Goal: Information Seeking & Learning: Find specific fact

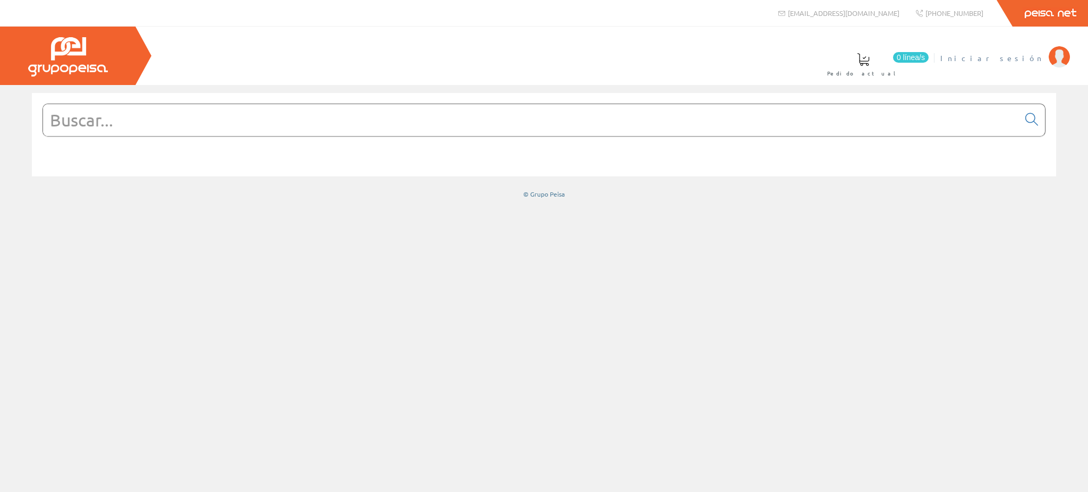
click at [1023, 58] on span "Iniciar sesión" at bounding box center [991, 58] width 103 height 11
click at [198, 128] on input "text" at bounding box center [531, 120] width 976 height 32
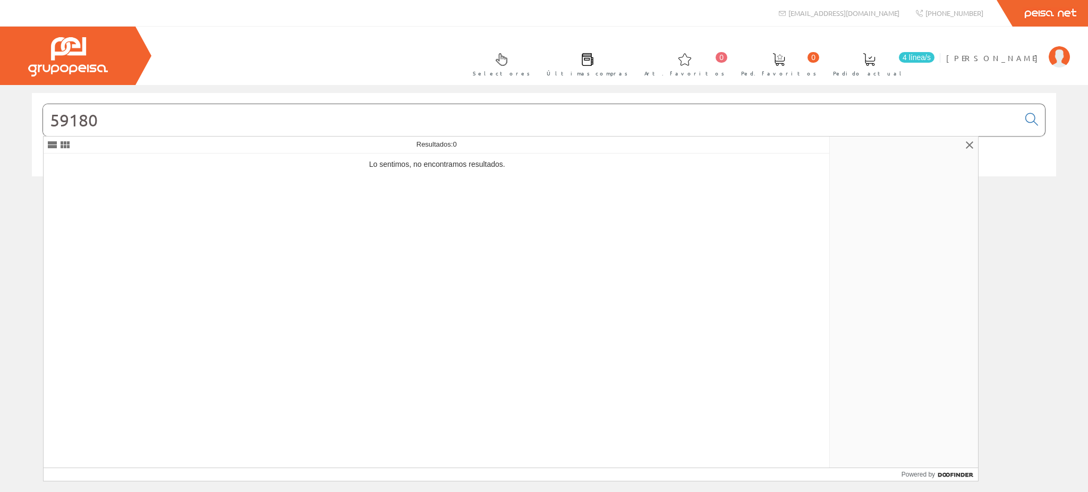
drag, startPoint x: 73, startPoint y: 117, endPoint x: 37, endPoint y: 111, distance: 36.6
click at [37, 111] on div "59180" at bounding box center [544, 134] width 1024 height 83
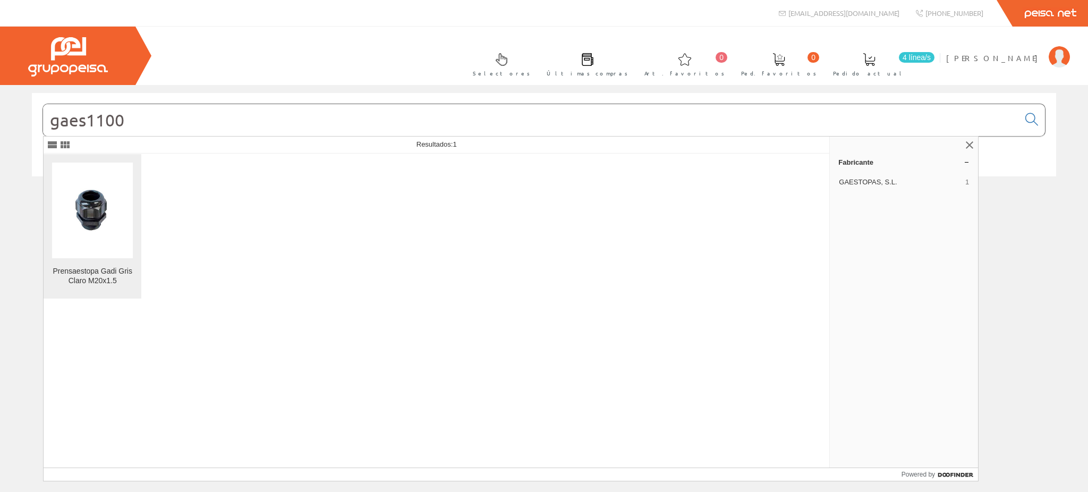
type input "gaes1100"
click at [82, 267] on div "Prensaestopa Gadi Gris Claro M20x1.5" at bounding box center [92, 276] width 81 height 19
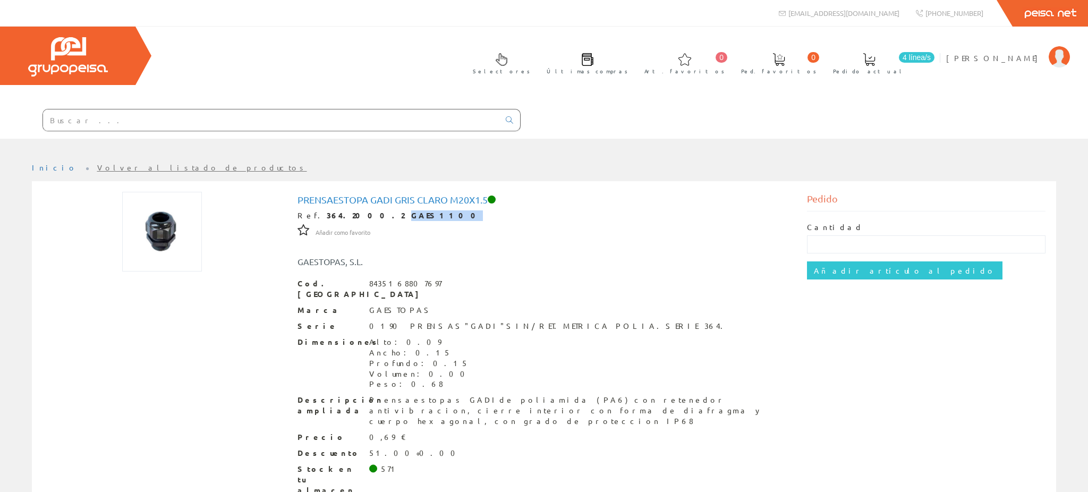
drag, startPoint x: 388, startPoint y: 162, endPoint x: 351, endPoint y: 162, distance: 37.2
click at [351, 210] on div "Ref. 364.2000.2 GAES1100" at bounding box center [545, 215] width 494 height 11
copy strong "GAES1100"
click at [232, 109] on input "text" at bounding box center [271, 119] width 456 height 21
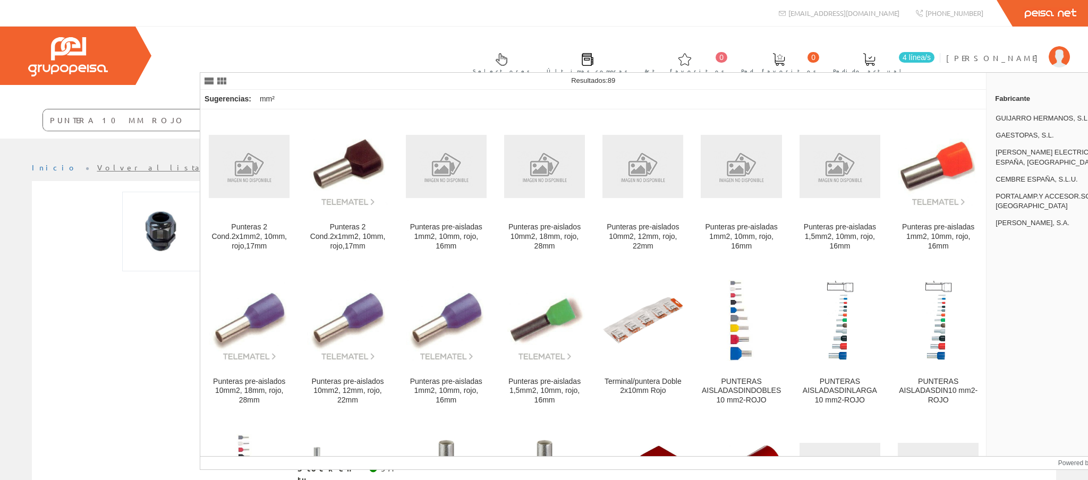
click at [290, 109] on input "PUNTERA 10 MM ROJO" at bounding box center [271, 119] width 456 height 21
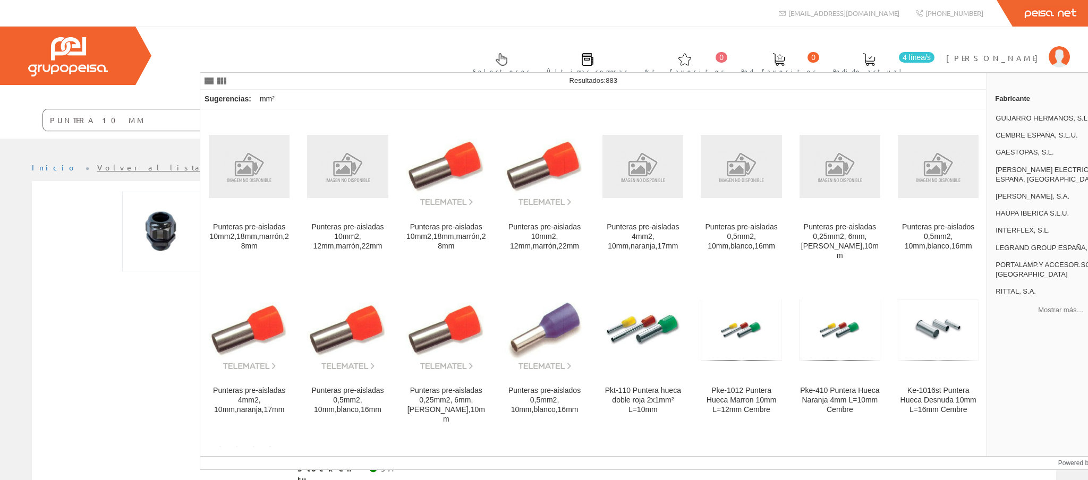
drag, startPoint x: 286, startPoint y: 59, endPoint x: 174, endPoint y: 56, distance: 112.7
click at [174, 109] on form "PUNTERA 10 MM" at bounding box center [260, 120] width 521 height 22
paste input "KD1012"
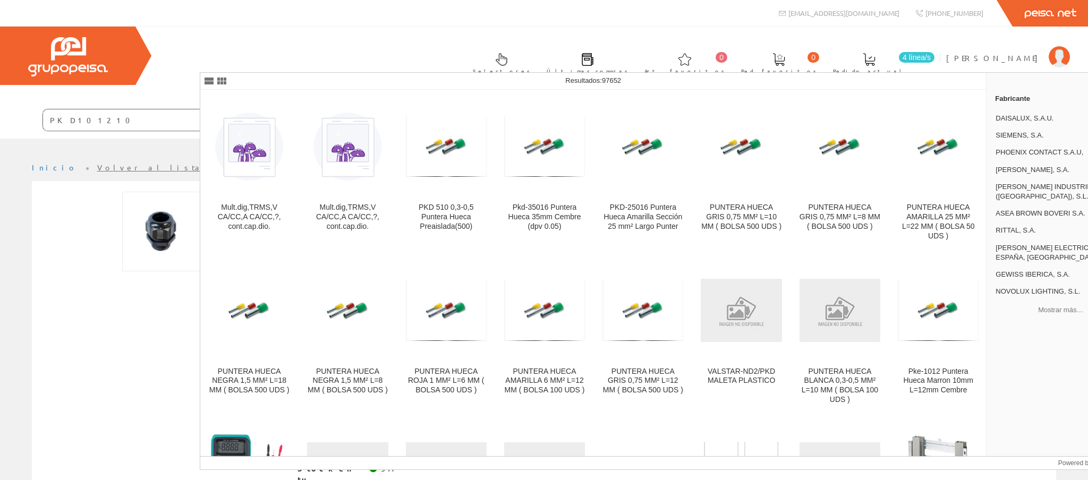
click at [268, 109] on input "PKD1012 10" at bounding box center [271, 119] width 456 height 21
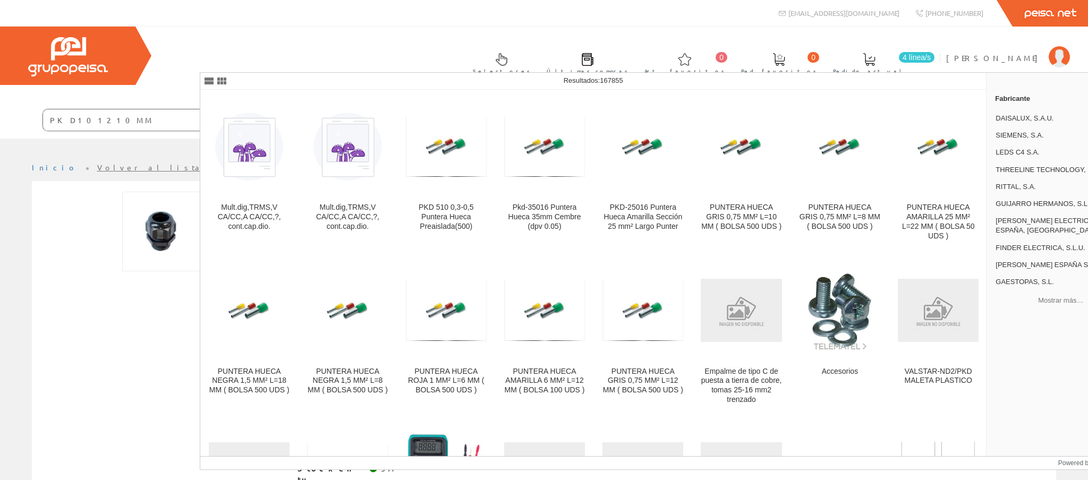
drag, startPoint x: 272, startPoint y: 58, endPoint x: 231, endPoint y: 57, distance: 41.5
click at [231, 109] on input "PKD1012 10MM" at bounding box center [271, 119] width 456 height 21
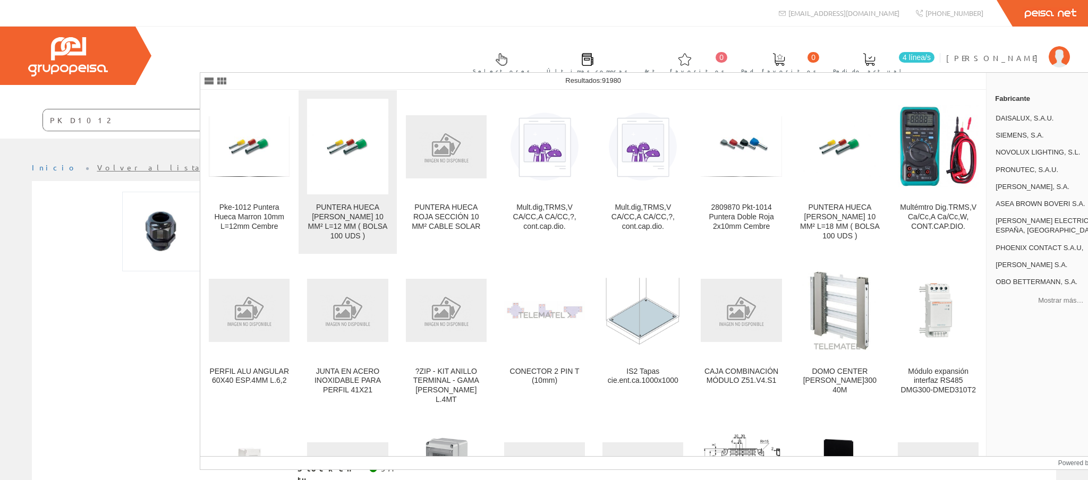
type input "PKD1012"
click at [355, 217] on div "PUNTERA HUECA [PERSON_NAME] 10 MM² L=12 MM ( BOLSA 100 UDS )" at bounding box center [347, 222] width 81 height 38
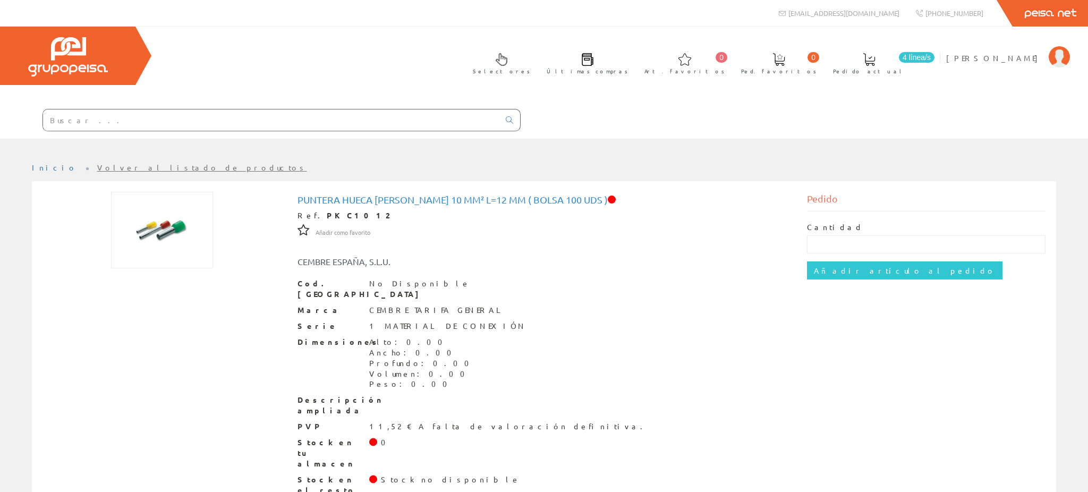
click at [239, 109] on input "text" at bounding box center [271, 119] width 456 height 21
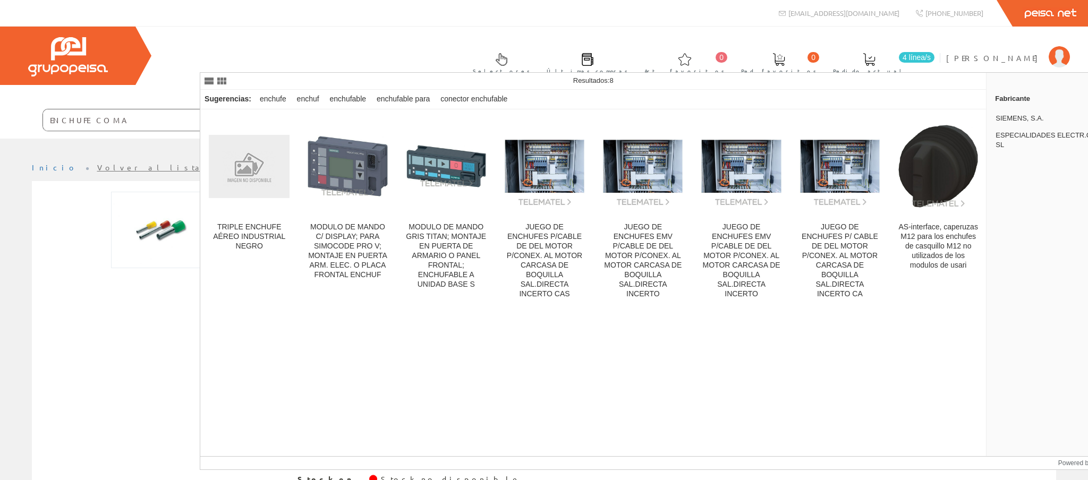
drag, startPoint x: 298, startPoint y: 54, endPoint x: 243, endPoint y: 62, distance: 55.8
click at [243, 109] on input "ENCHUFE COMA" at bounding box center [271, 119] width 456 height 21
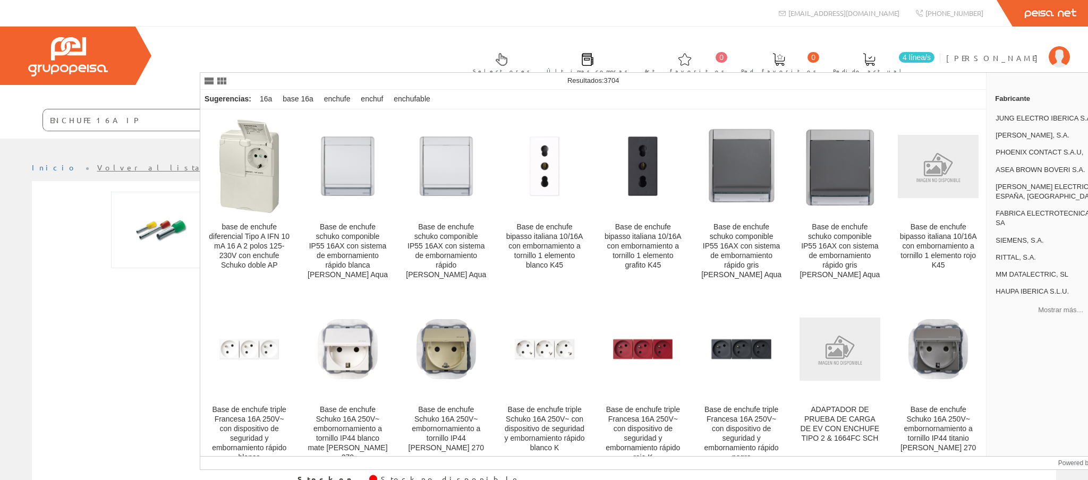
click at [207, 109] on input "ENCHUFE 16A IP" at bounding box center [271, 119] width 456 height 21
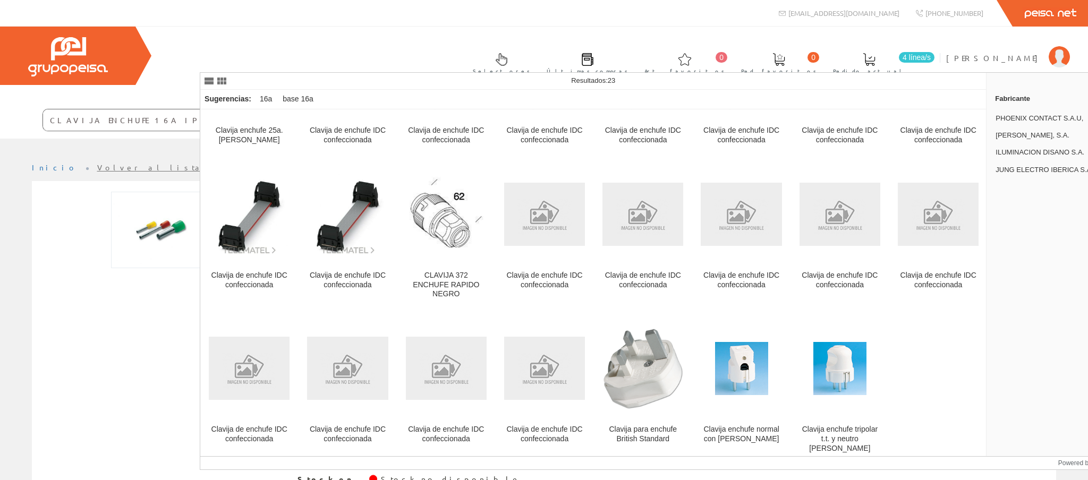
scroll to position [27, 0]
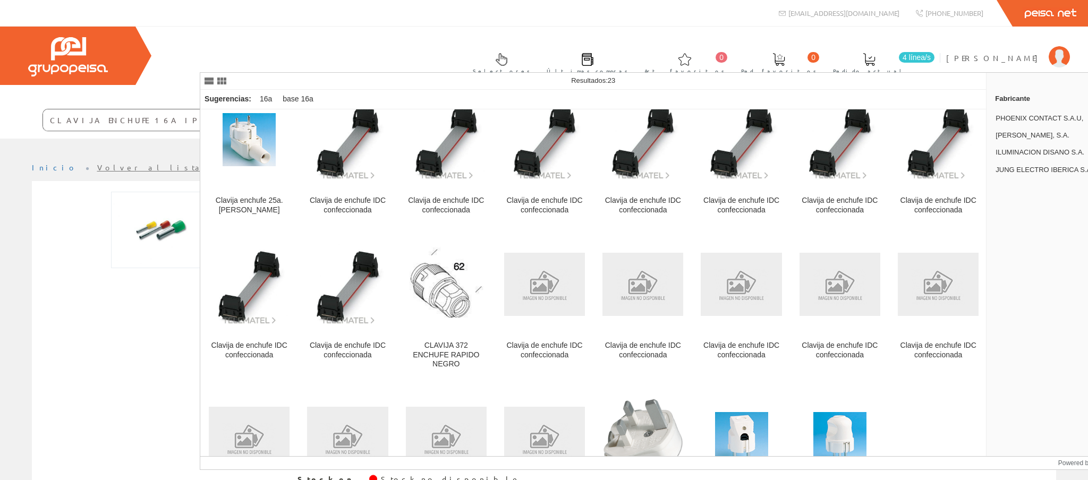
type input "CLAVIJA ENCHUFE 16A IP"
